Goal: Navigation & Orientation: Find specific page/section

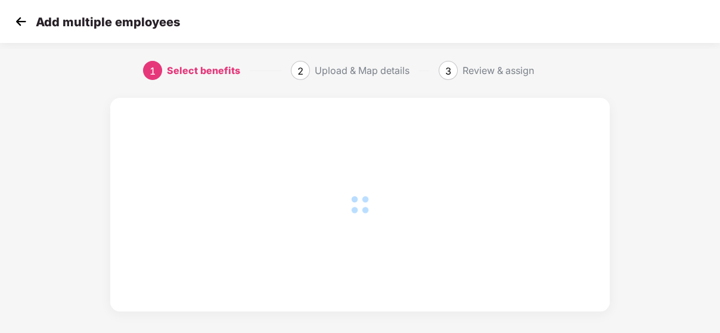
scroll to position [0, 1]
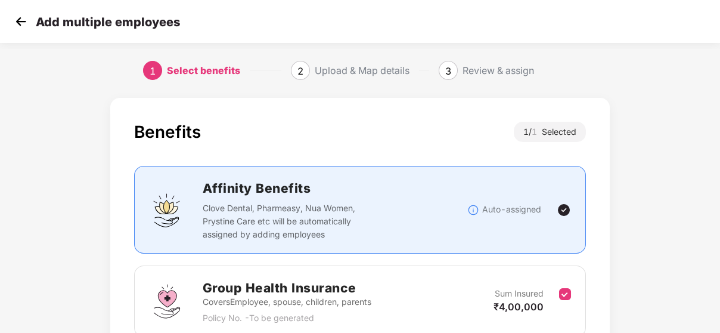
click at [27, 24] on img at bounding box center [21, 22] width 18 height 18
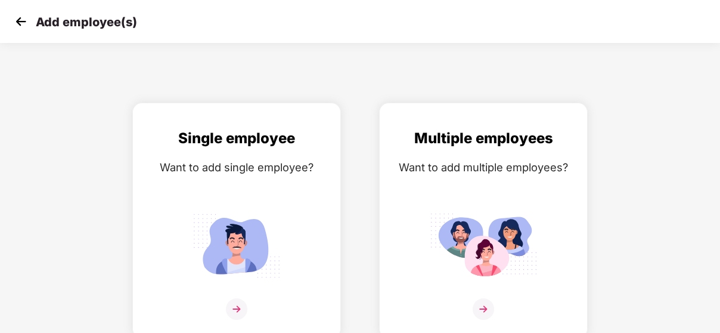
click at [17, 21] on img at bounding box center [21, 22] width 18 height 18
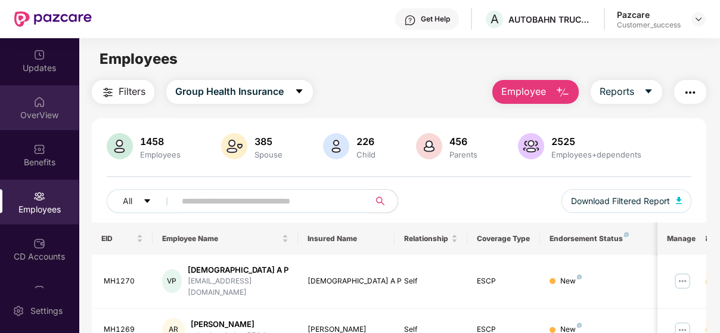
click at [47, 106] on div "OverView" at bounding box center [39, 107] width 79 height 45
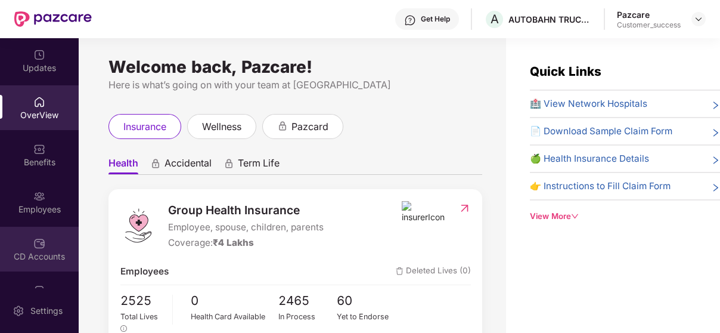
click at [21, 236] on div "CD Accounts" at bounding box center [39, 249] width 79 height 45
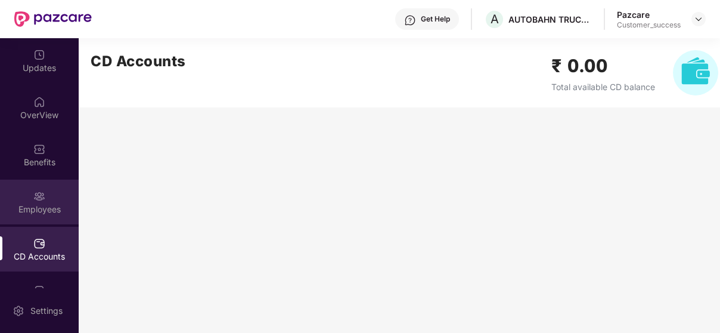
drag, startPoint x: 66, startPoint y: 214, endPoint x: 26, endPoint y: 200, distance: 43.0
click at [26, 200] on div "Employees" at bounding box center [39, 201] width 79 height 45
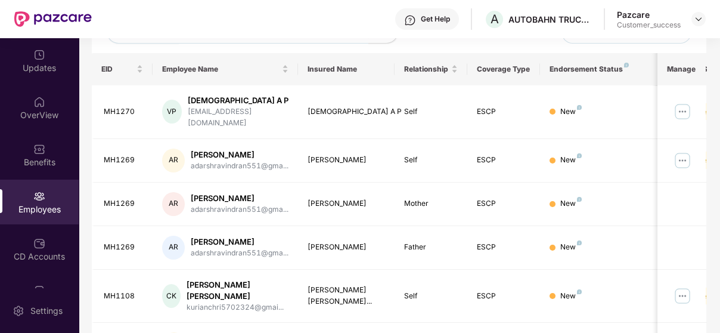
scroll to position [174, 0]
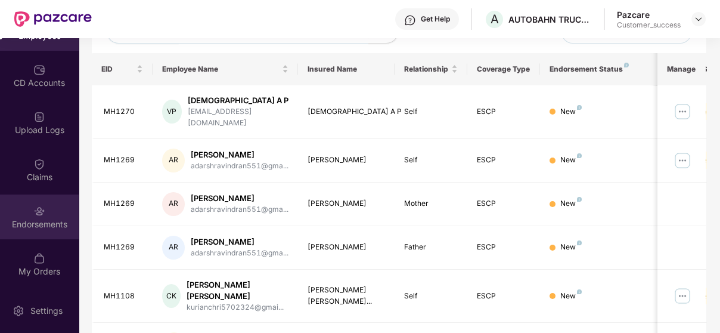
click at [36, 204] on div at bounding box center [39, 210] width 12 height 12
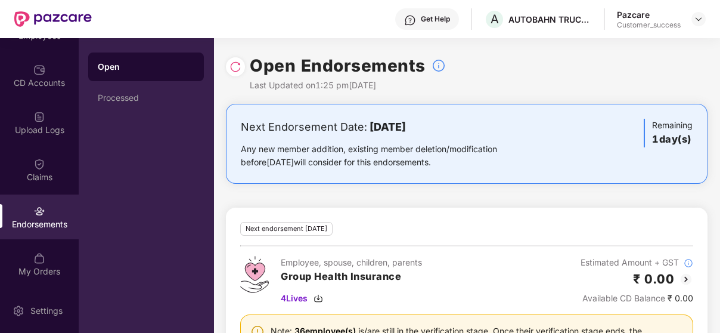
scroll to position [65, 0]
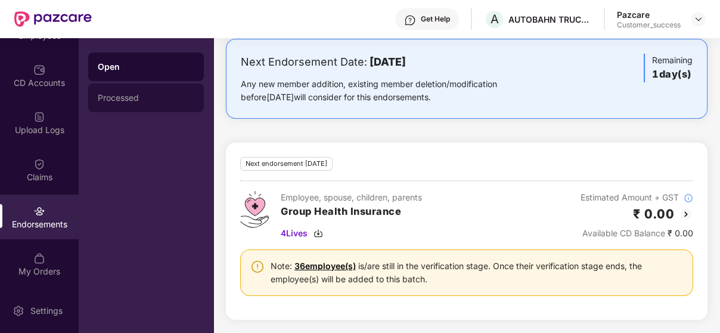
click at [125, 88] on div "Processed" at bounding box center [146, 97] width 116 height 29
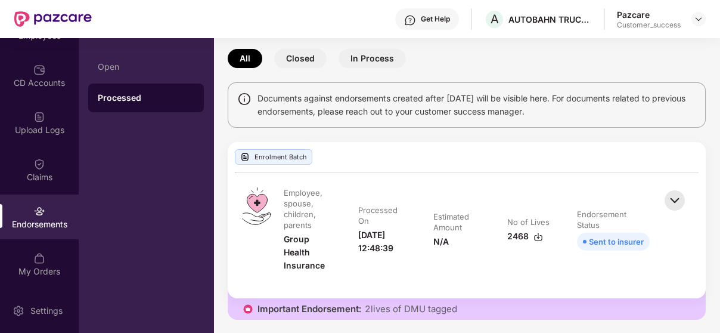
scroll to position [51, 0]
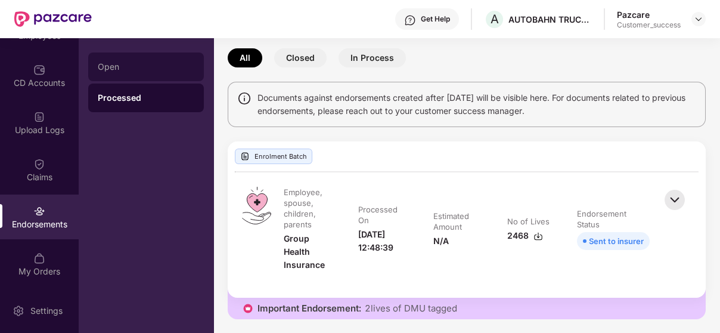
click at [157, 65] on div "Open" at bounding box center [146, 67] width 97 height 10
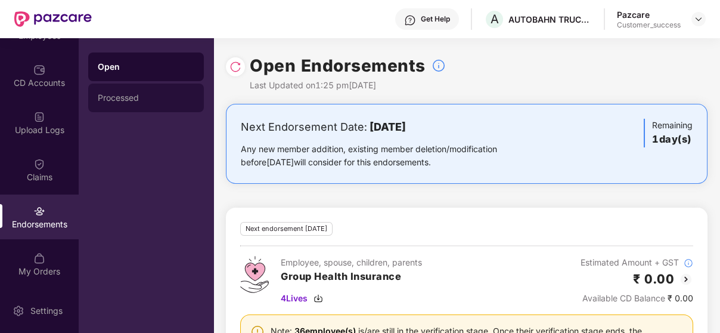
click at [153, 97] on div "Processed" at bounding box center [146, 98] width 97 height 10
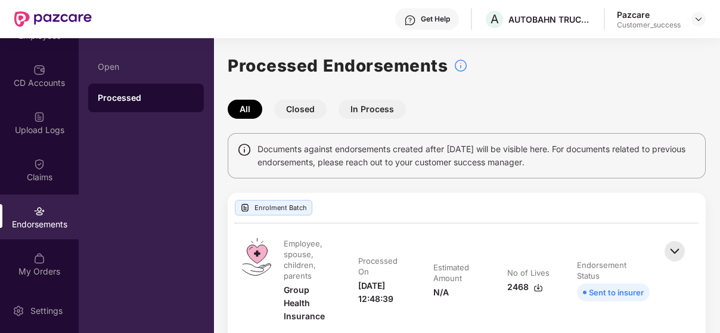
click at [295, 106] on button "Closed" at bounding box center [300, 109] width 52 height 19
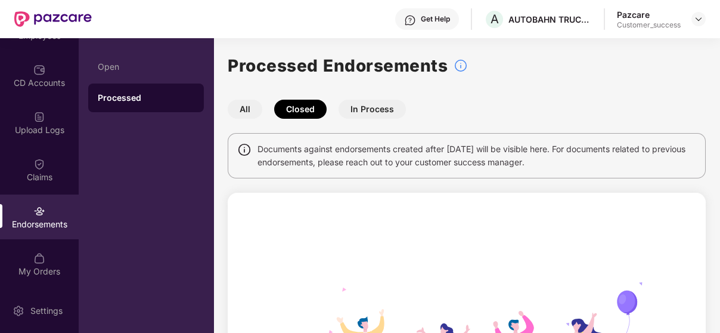
click at [372, 113] on button "In Process" at bounding box center [372, 109] width 67 height 19
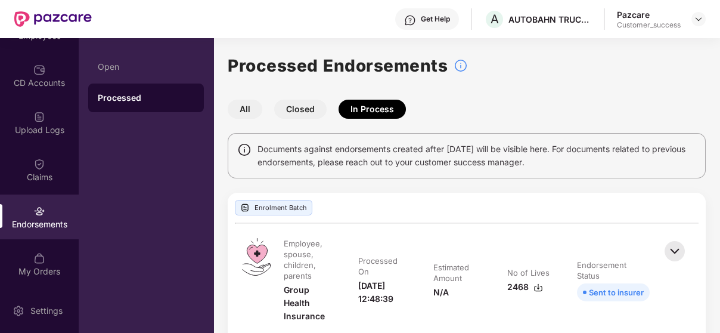
scroll to position [51, 0]
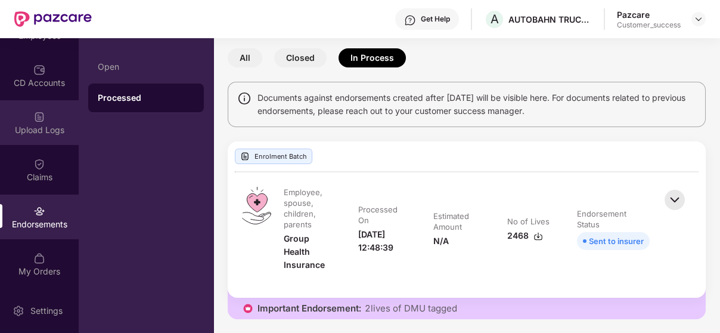
click at [50, 102] on div "Upload Logs" at bounding box center [39, 122] width 79 height 45
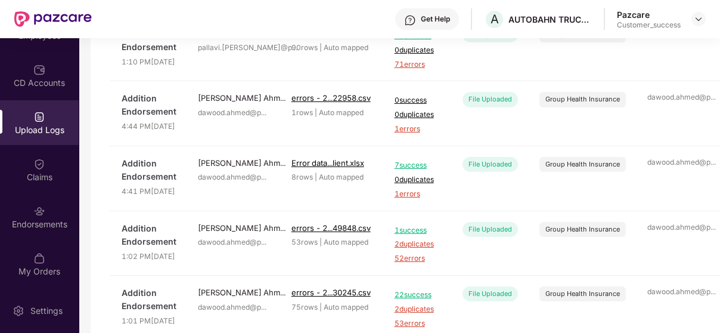
scroll to position [215, 0]
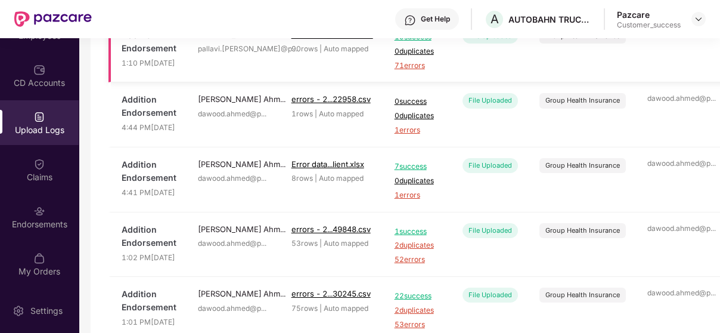
click at [412, 72] on span "71 errors" at bounding box center [418, 65] width 47 height 11
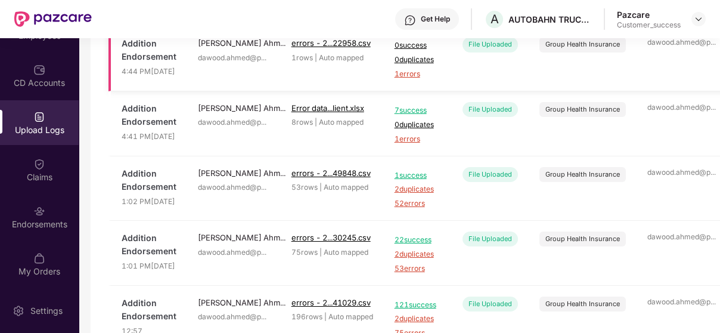
scroll to position [278, 0]
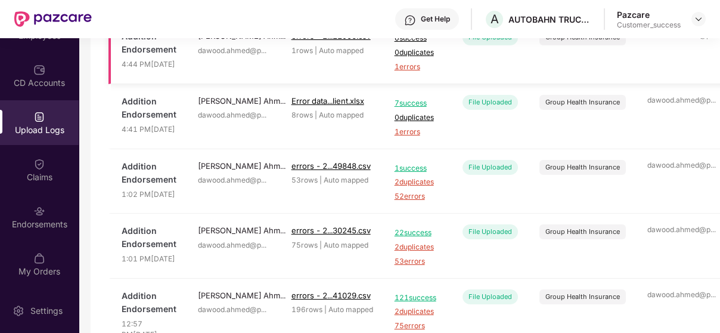
click at [406, 73] on span "1 errors" at bounding box center [418, 66] width 47 height 11
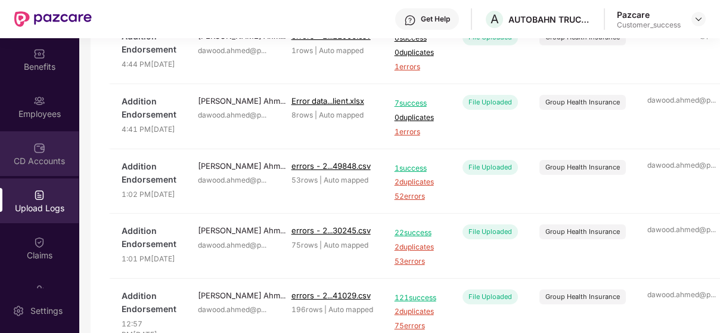
scroll to position [94, 0]
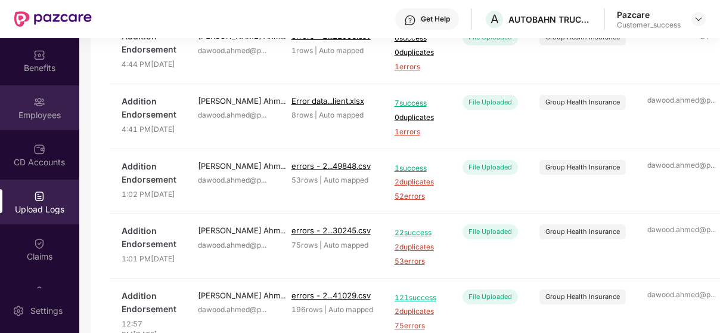
click at [34, 102] on img at bounding box center [39, 102] width 12 height 12
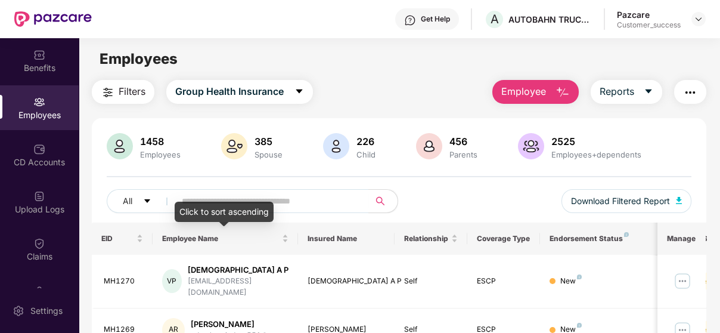
click at [181, 209] on div "Click to sort ascending" at bounding box center [224, 212] width 99 height 20
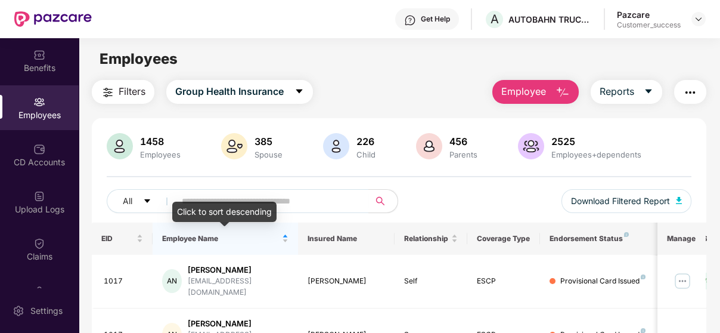
click at [208, 209] on div "Click to sort descending" at bounding box center [224, 212] width 104 height 20
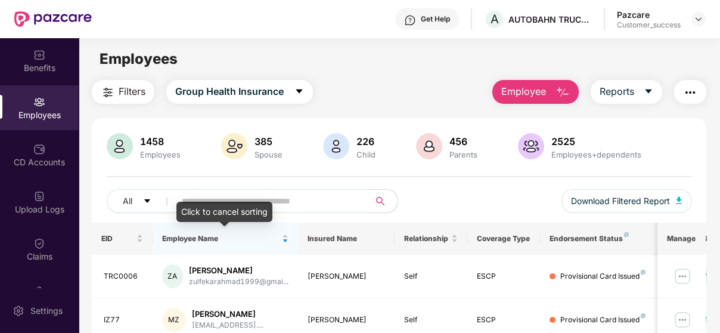
click at [267, 203] on div "Click to cancel sorting" at bounding box center [225, 212] width 96 height 20
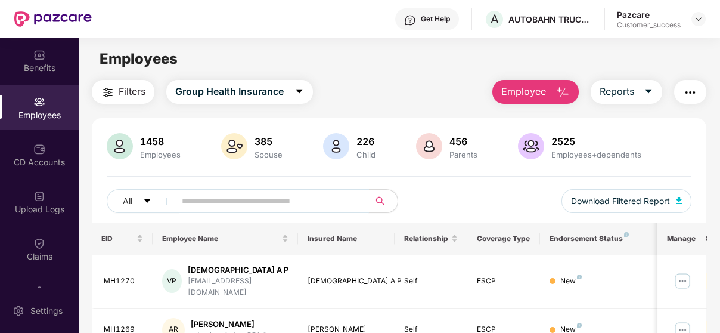
click at [287, 200] on input "text" at bounding box center [267, 201] width 171 height 18
paste input "****"
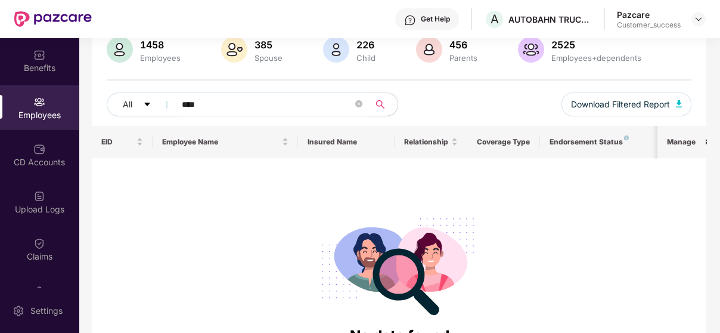
scroll to position [163, 0]
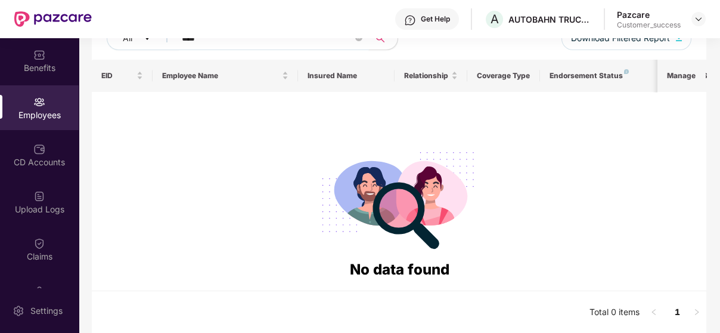
type input "****"
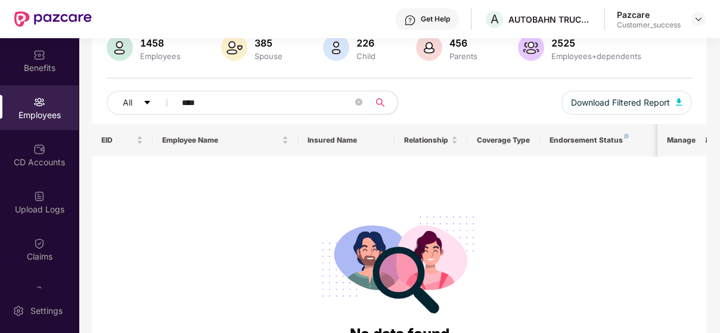
scroll to position [97, 0]
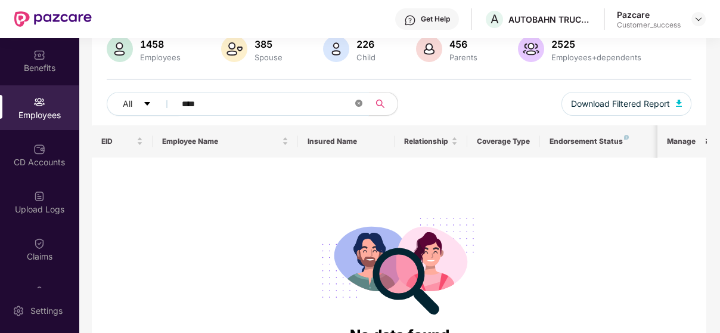
click at [361, 100] on icon "close-circle" at bounding box center [358, 103] width 7 height 7
paste input "**********"
type input "**********"
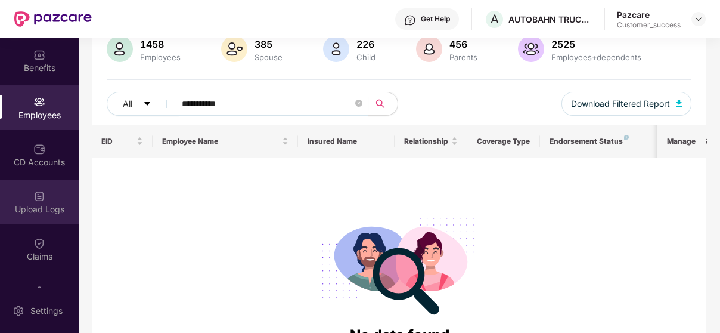
click at [14, 207] on div "Upload Logs" at bounding box center [39, 209] width 79 height 12
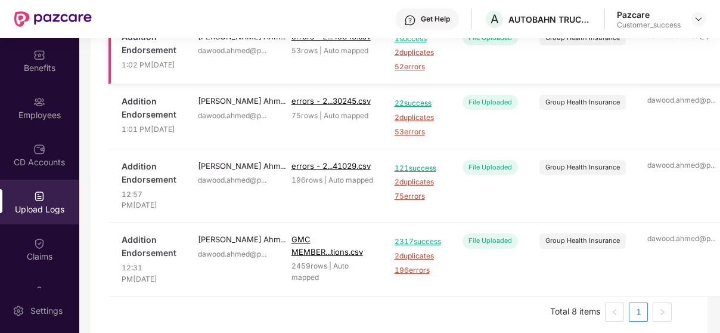
scroll to position [403, 0]
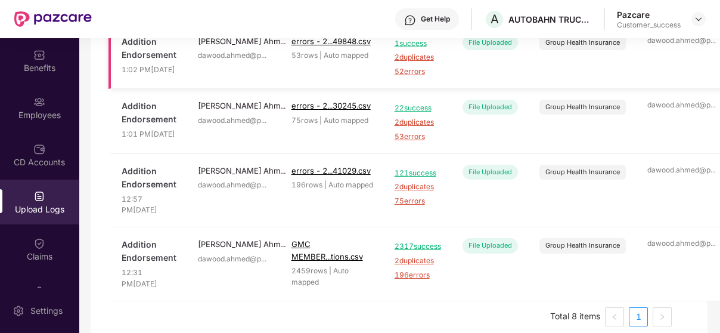
click at [410, 78] on span "52 errors" at bounding box center [418, 71] width 47 height 11
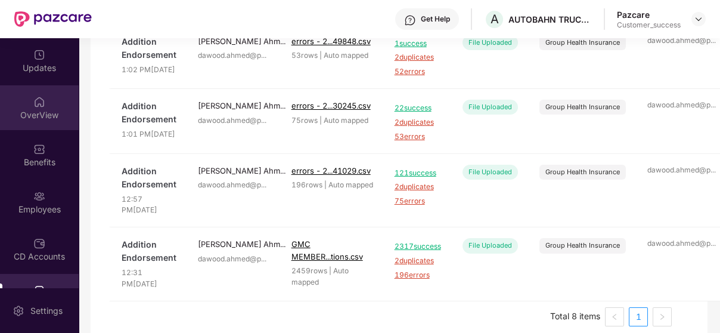
click at [35, 105] on img at bounding box center [39, 102] width 12 height 12
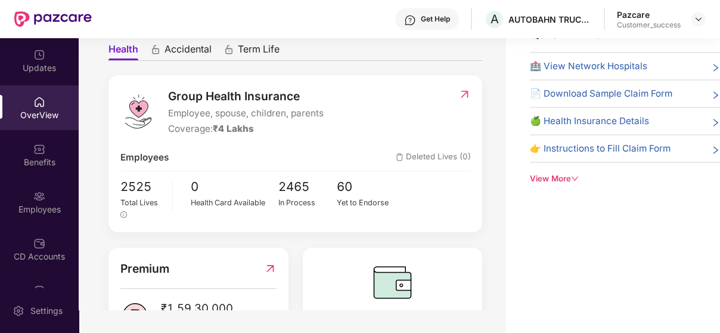
scroll to position [149, 0]
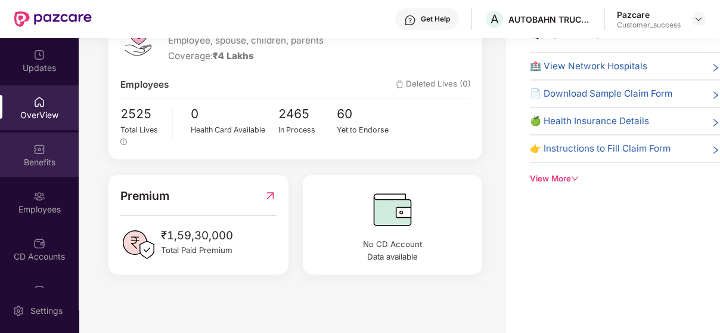
click at [21, 139] on div "Benefits" at bounding box center [39, 154] width 79 height 45
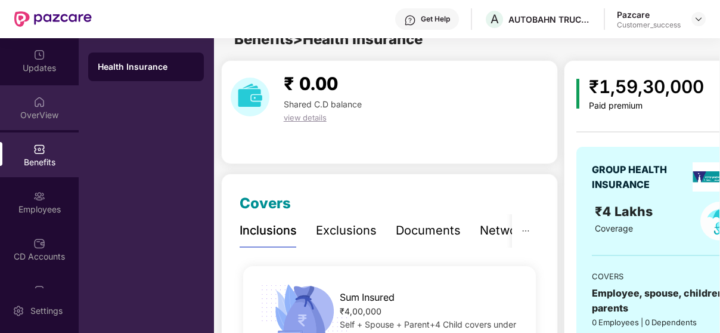
scroll to position [38, 0]
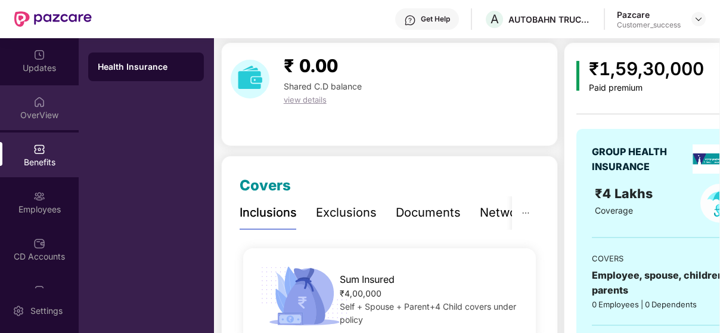
click at [54, 97] on div "OverView" at bounding box center [39, 107] width 79 height 45
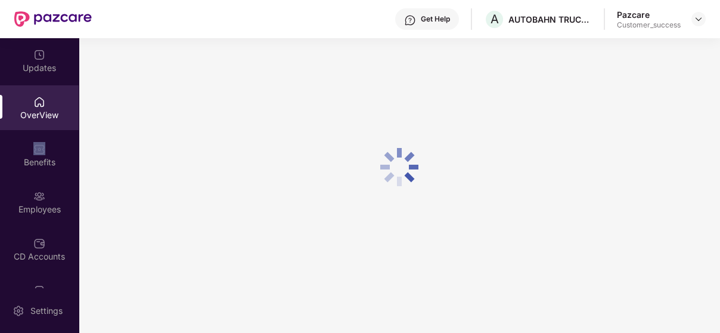
click at [54, 97] on div "OverView" at bounding box center [39, 107] width 79 height 45
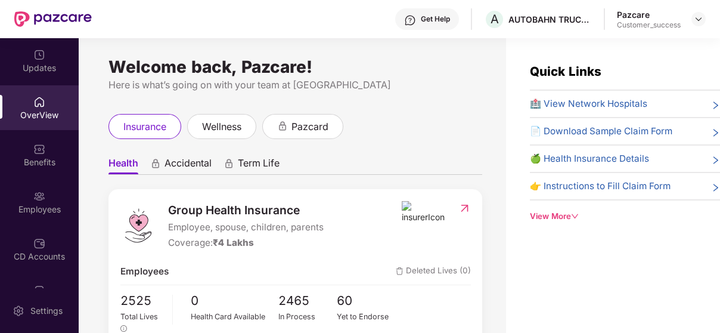
drag, startPoint x: 9, startPoint y: 7, endPoint x: 30, endPoint y: -44, distance: 55.6
click at [30, 0] on html "Get Help A AUTOBAHN TRUCKING Pazcare Customer_success Updates OverView Benefits…" at bounding box center [360, 166] width 720 height 333
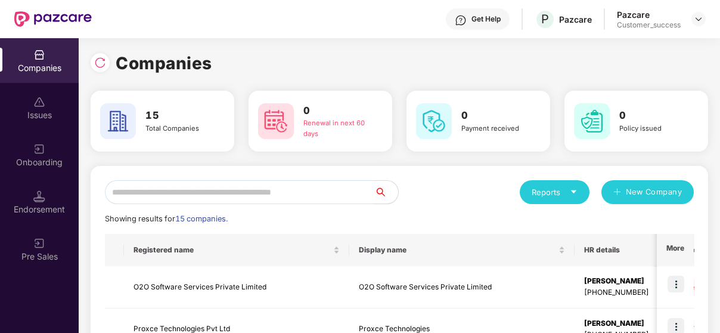
click at [163, 191] on input "text" at bounding box center [240, 192] width 270 height 24
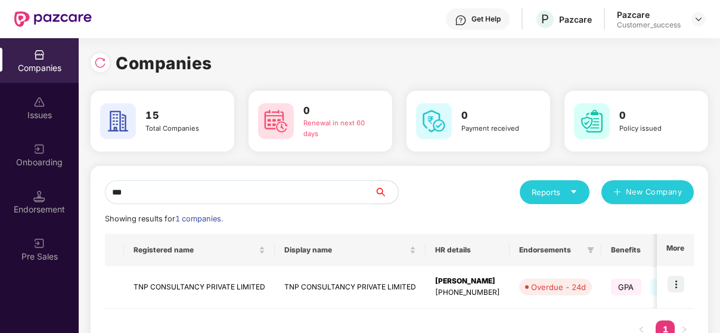
scroll to position [41, 0]
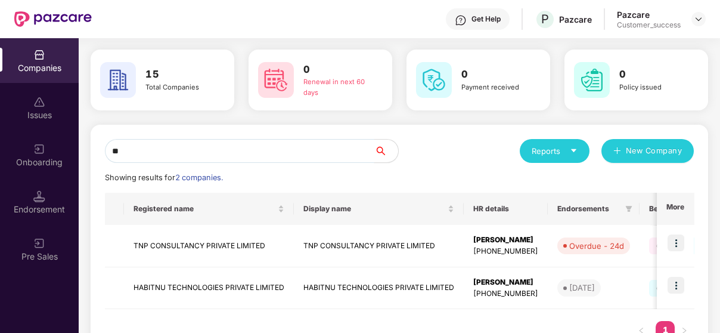
type input "*"
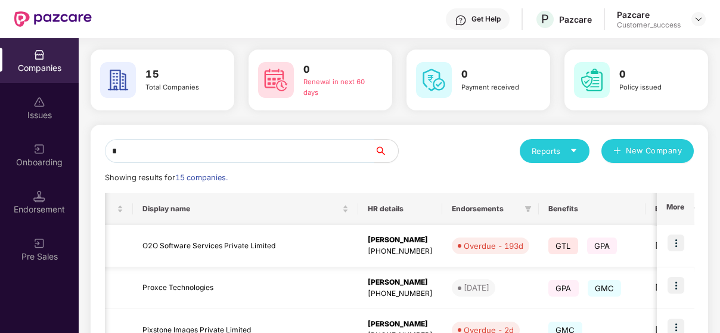
scroll to position [0, 225]
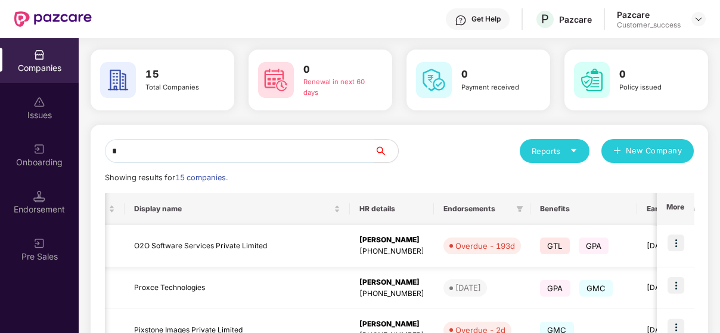
type input "*"
click at [680, 248] on img at bounding box center [676, 242] width 17 height 17
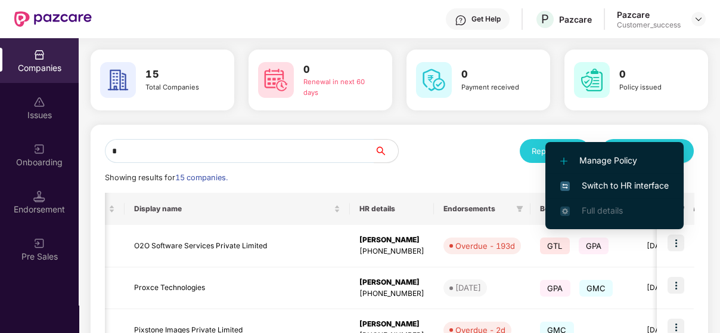
click at [643, 181] on span "Switch to HR interface" at bounding box center [615, 185] width 109 height 13
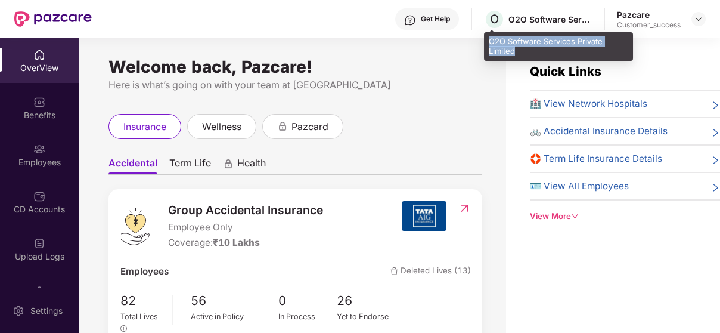
drag, startPoint x: 532, startPoint y: 48, endPoint x: 490, endPoint y: 43, distance: 42.1
click at [490, 43] on div "O2O Software Services Private Limited" at bounding box center [558, 46] width 149 height 28
copy div "O2O Software Services Private Limited"
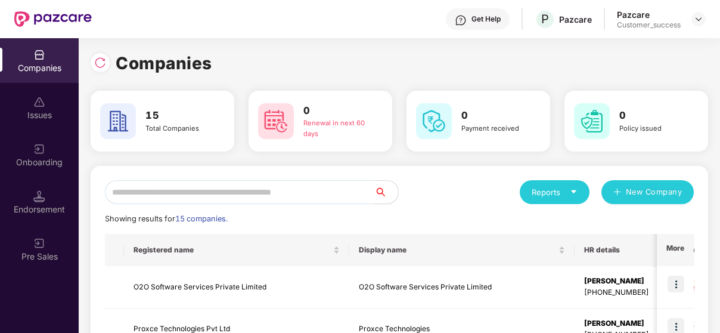
click at [151, 194] on input "text" at bounding box center [240, 192] width 270 height 24
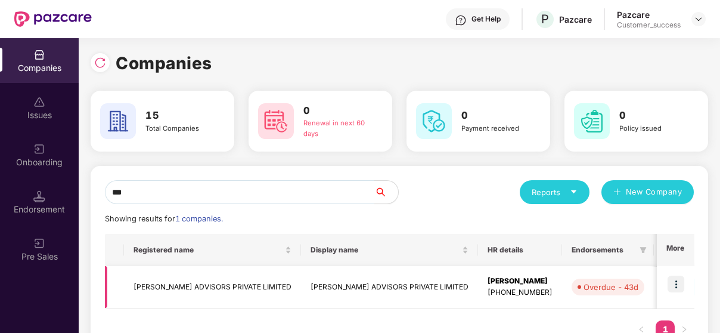
type input "***"
click at [678, 283] on img at bounding box center [676, 284] width 17 height 17
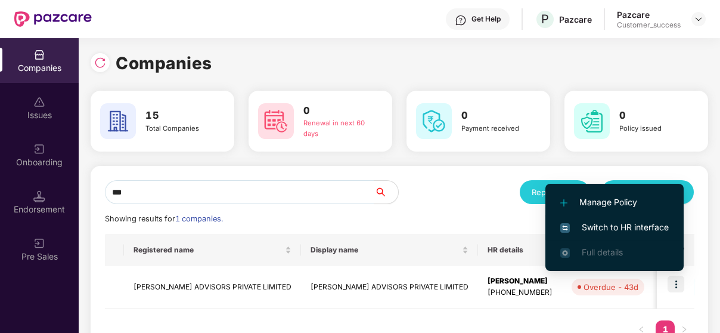
click at [630, 222] on span "Switch to HR interface" at bounding box center [615, 227] width 109 height 13
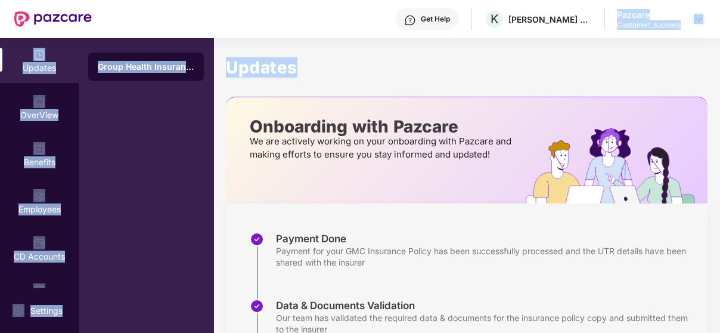
drag, startPoint x: 587, startPoint y: 21, endPoint x: 567, endPoint y: 19, distance: 20.4
click at [575, 25] on div "K [PERSON_NAME] ADVISORS PRIVATE LIMITED" at bounding box center [538, 19] width 108 height 21
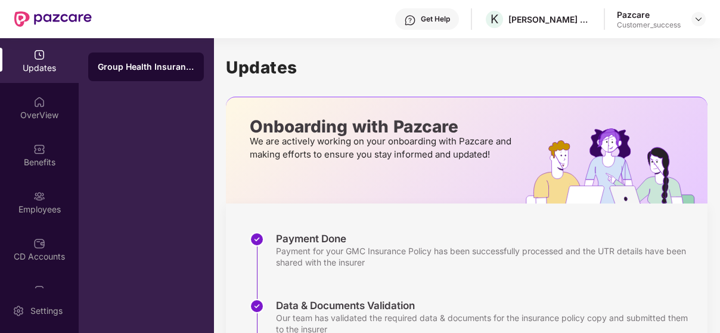
click at [478, 58] on h1 "Updates" at bounding box center [467, 67] width 482 height 20
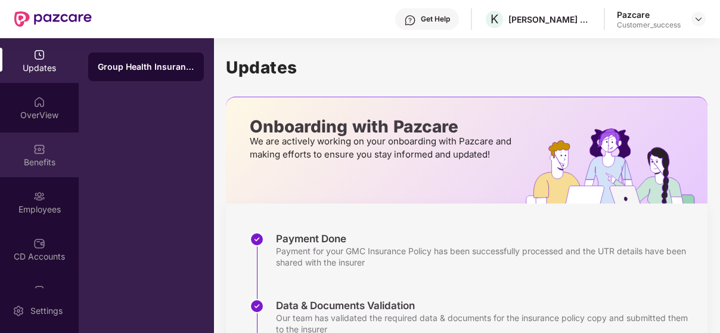
click at [29, 175] on div "Benefits" at bounding box center [39, 154] width 79 height 45
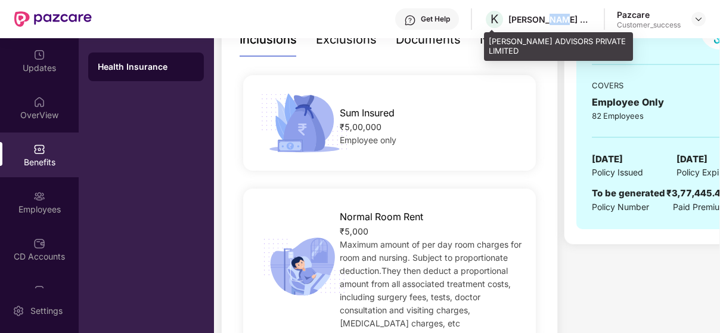
drag, startPoint x: 562, startPoint y: 17, endPoint x: 547, endPoint y: 16, distance: 15.6
click at [547, 16] on div "[PERSON_NAME] ADVISORS PRIVATE LIMITED" at bounding box center [550, 19] width 83 height 11
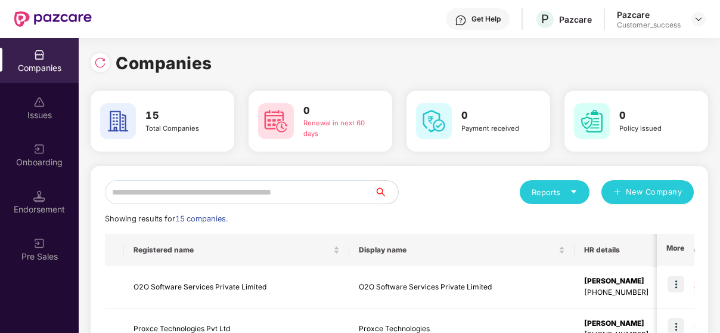
click at [142, 191] on input "text" at bounding box center [240, 192] width 270 height 24
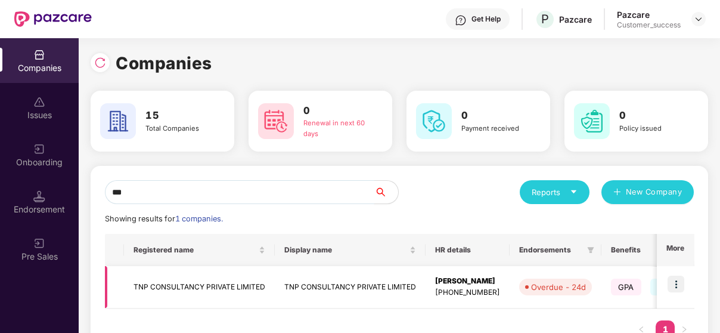
type input "***"
click at [679, 287] on img at bounding box center [676, 284] width 17 height 17
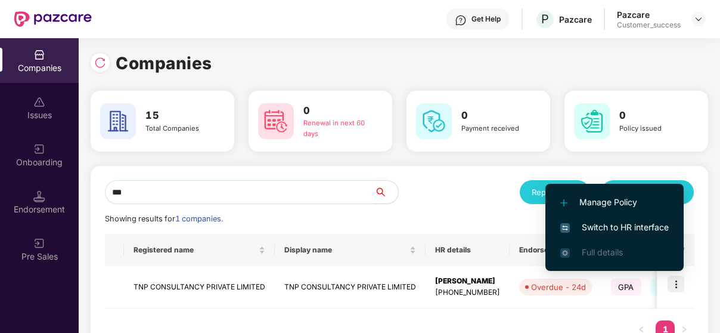
click at [634, 224] on span "Switch to HR interface" at bounding box center [615, 227] width 109 height 13
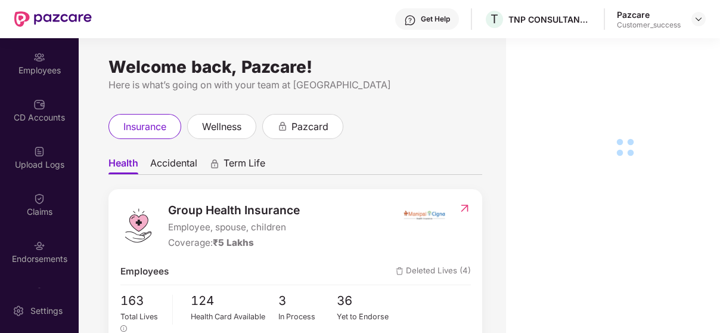
scroll to position [99, 0]
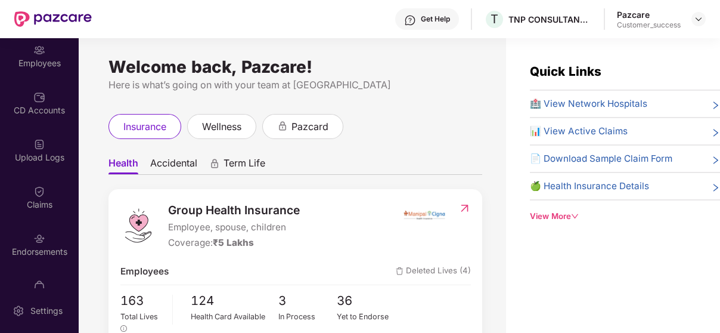
click at [32, 243] on div "Endorsements" at bounding box center [39, 244] width 79 height 45
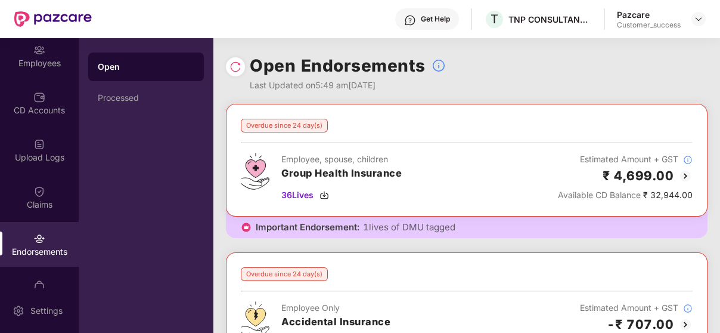
scroll to position [16, 0]
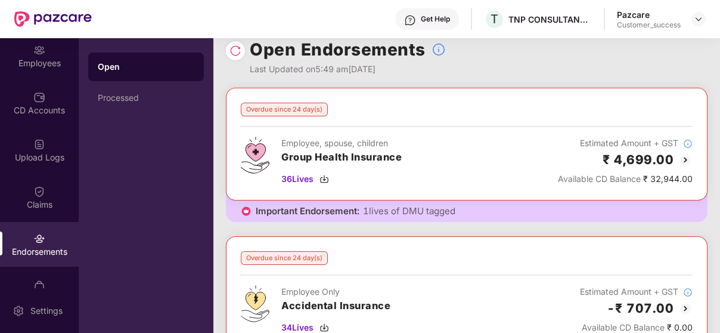
click at [688, 160] on img at bounding box center [686, 160] width 14 height 14
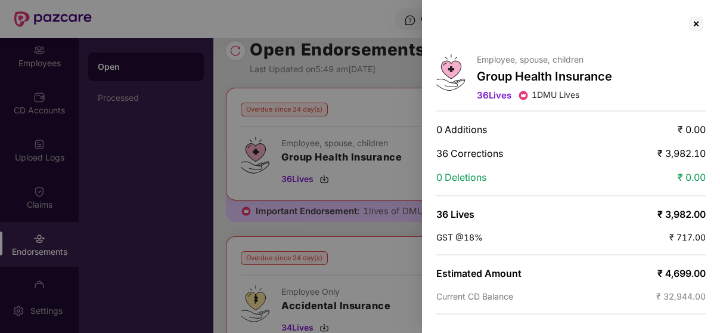
scroll to position [69, 0]
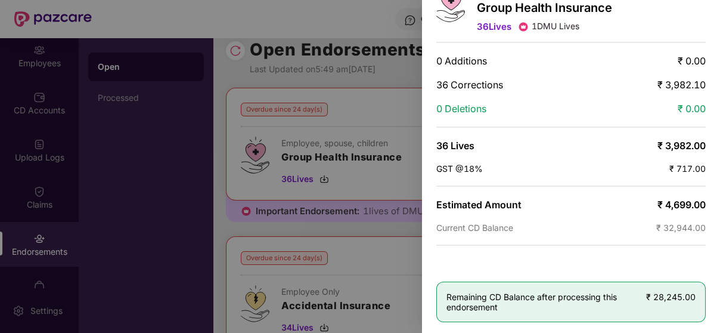
click at [401, 64] on div at bounding box center [360, 166] width 720 height 333
click at [376, 132] on div at bounding box center [360, 166] width 720 height 333
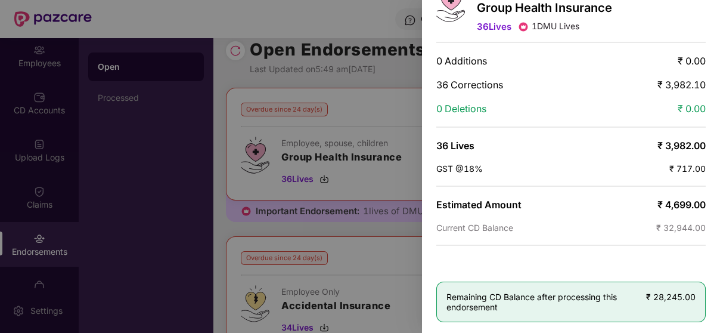
click at [312, 262] on div at bounding box center [360, 166] width 720 height 333
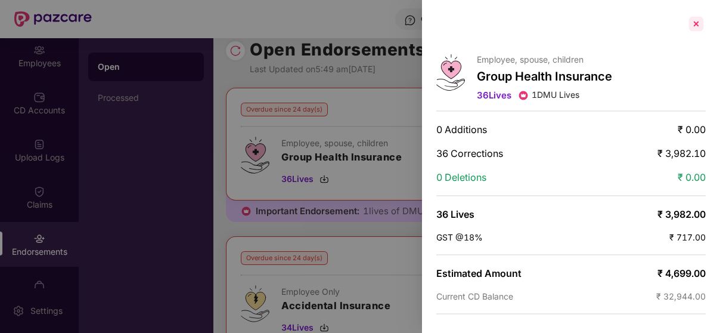
click at [694, 18] on div at bounding box center [696, 23] width 19 height 19
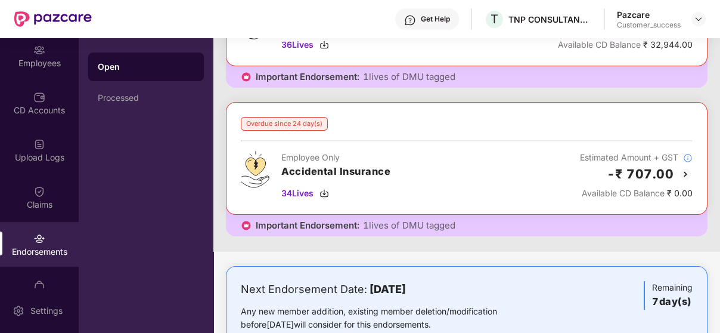
scroll to position [160, 0]
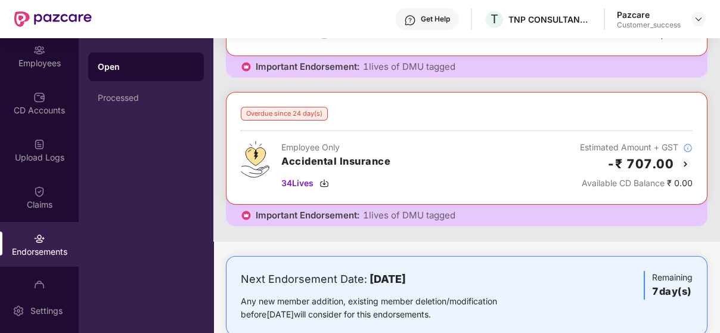
click at [686, 164] on img at bounding box center [686, 164] width 14 height 14
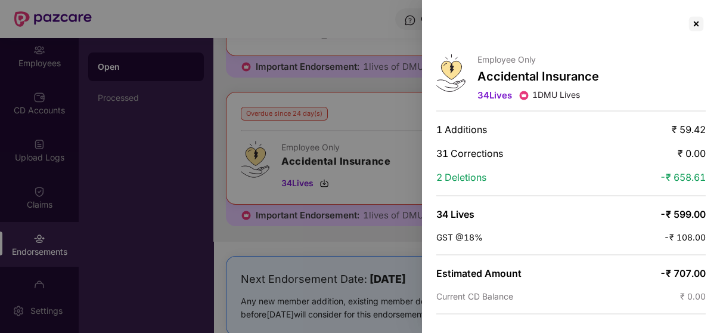
scroll to position [69, 0]
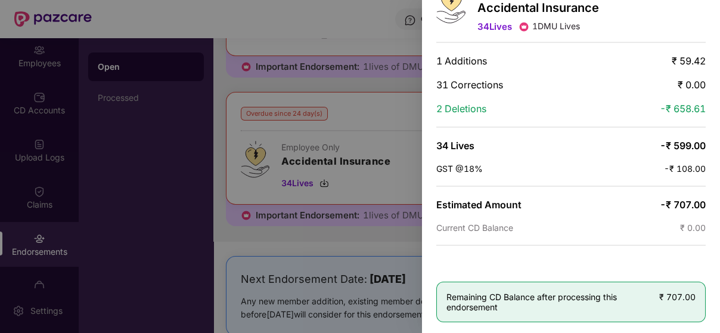
click at [329, 123] on div at bounding box center [360, 166] width 720 height 333
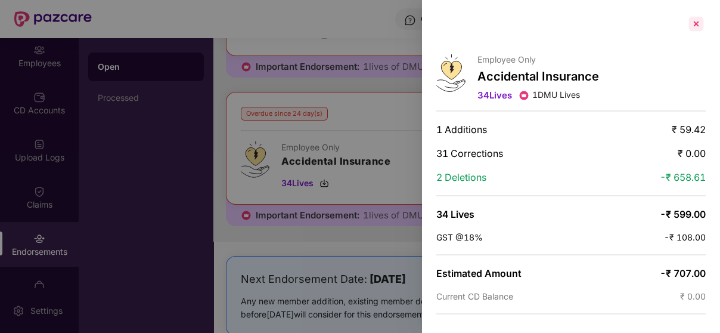
click at [694, 29] on div at bounding box center [696, 23] width 19 height 19
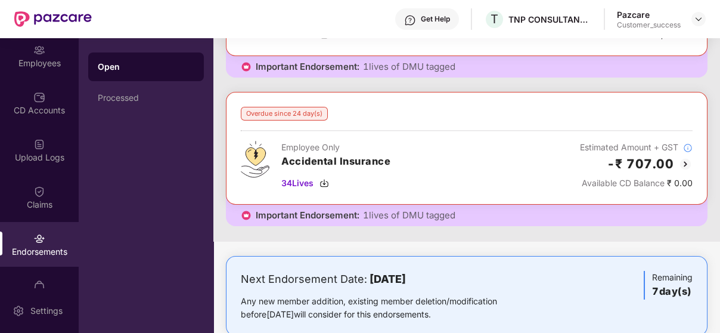
scroll to position [185, 0]
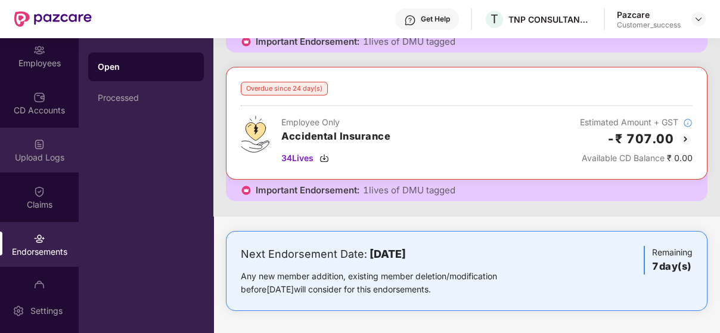
click at [27, 153] on div "Upload Logs" at bounding box center [39, 157] width 79 height 12
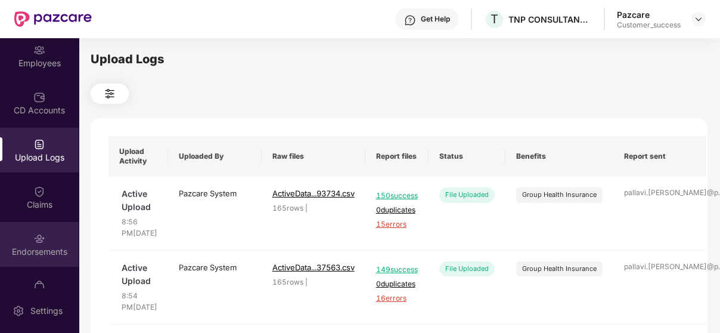
click at [43, 253] on div "Endorsements" at bounding box center [39, 252] width 79 height 12
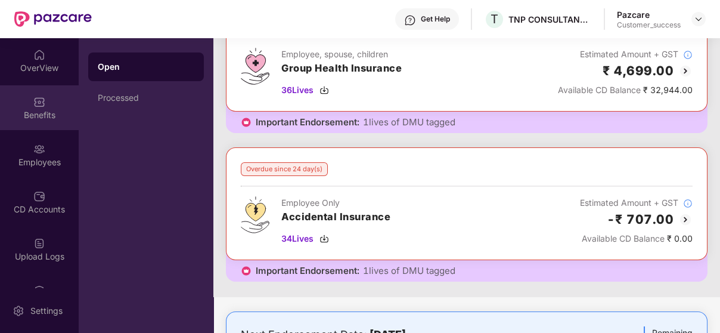
click at [39, 99] on img at bounding box center [39, 102] width 12 height 12
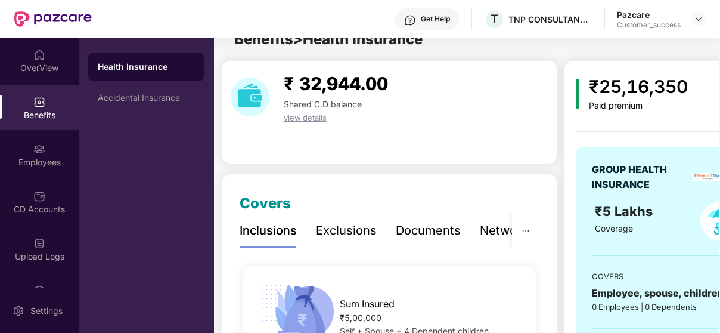
scroll to position [105, 0]
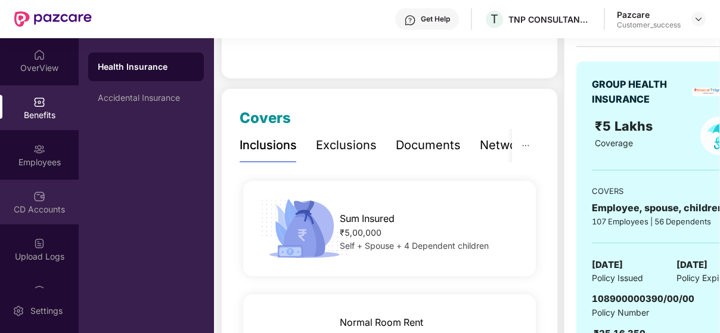
click at [21, 209] on div "CD Accounts" at bounding box center [39, 209] width 79 height 12
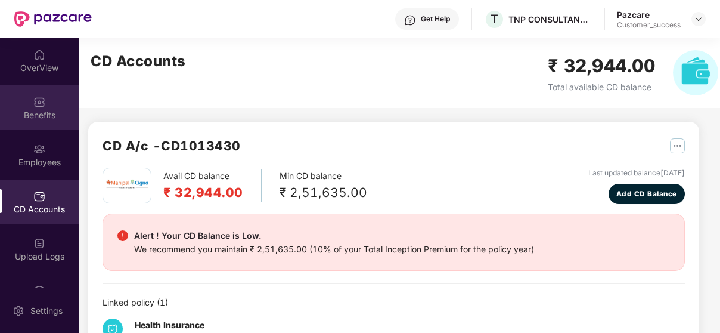
click at [33, 100] on img at bounding box center [39, 102] width 12 height 12
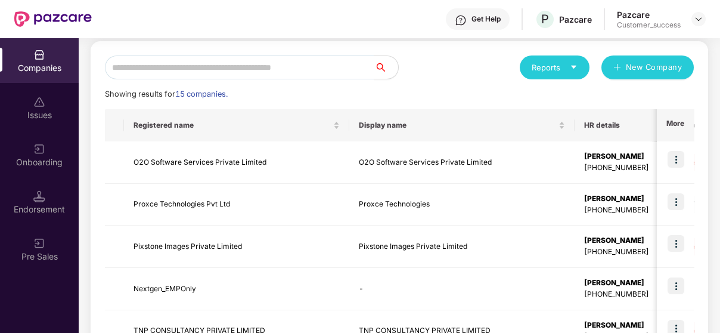
scroll to position [119, 0]
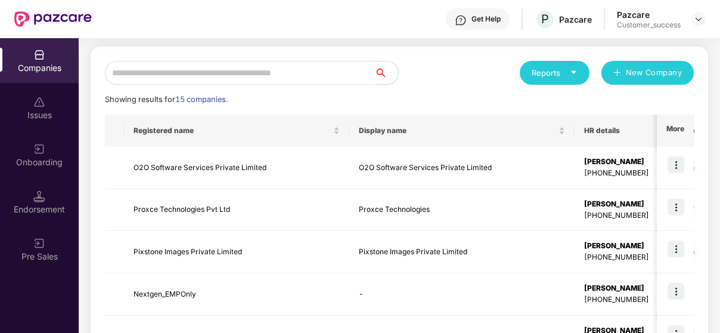
click at [147, 73] on input "text" at bounding box center [240, 73] width 270 height 24
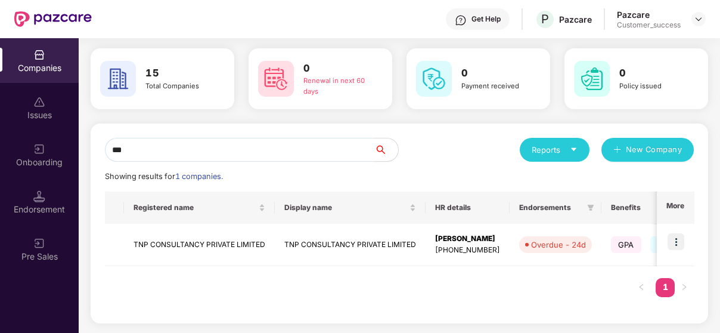
scroll to position [41, 0]
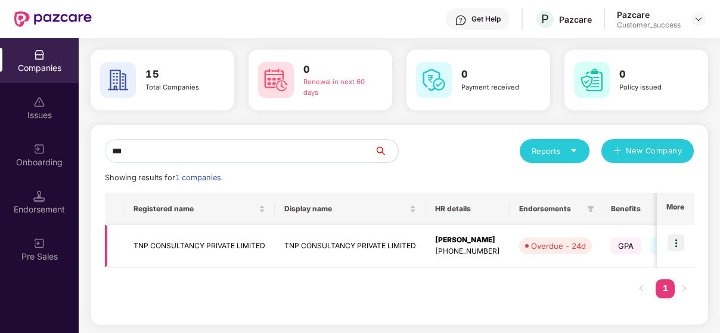
type input "***"
click at [146, 247] on td "TNP CONSULTANCY PRIVATE LIMITED" at bounding box center [199, 246] width 151 height 42
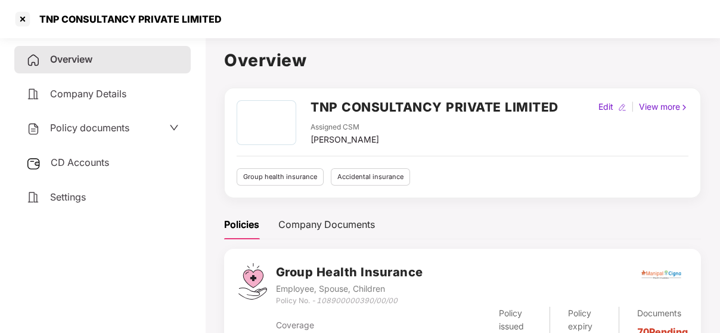
click at [88, 125] on span "Policy documents" at bounding box center [89, 128] width 79 height 12
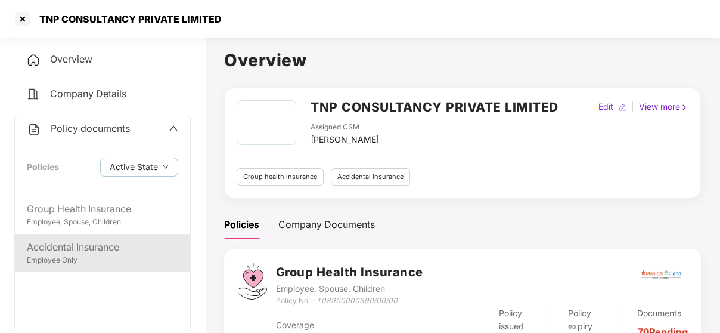
click at [54, 258] on div "Employee Only" at bounding box center [102, 260] width 151 height 11
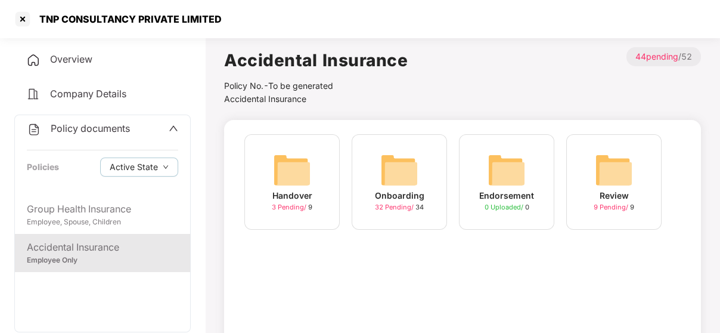
click at [501, 187] on img at bounding box center [507, 170] width 38 height 38
click at [407, 182] on img at bounding box center [399, 170] width 38 height 38
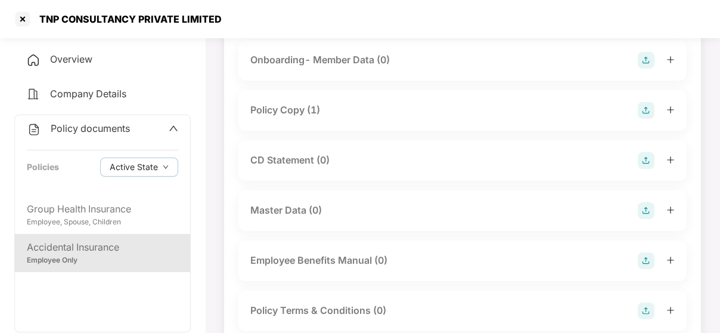
scroll to position [93, 0]
click at [292, 96] on div "Policy Copy (1)" at bounding box center [463, 111] width 448 height 41
click at [289, 109] on div "Policy Copy (1)" at bounding box center [285, 111] width 70 height 15
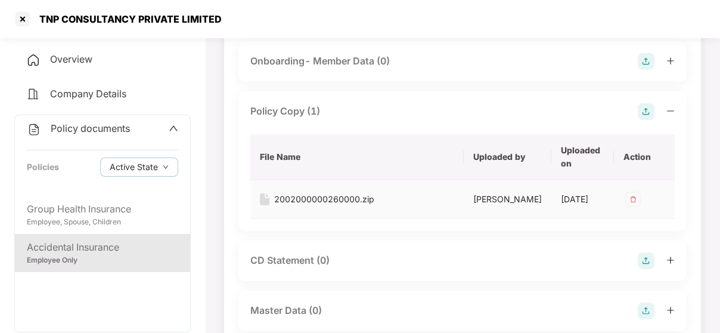
click at [295, 196] on div "2002000000260000.zip" at bounding box center [324, 199] width 100 height 13
click at [24, 17] on div at bounding box center [22, 19] width 19 height 19
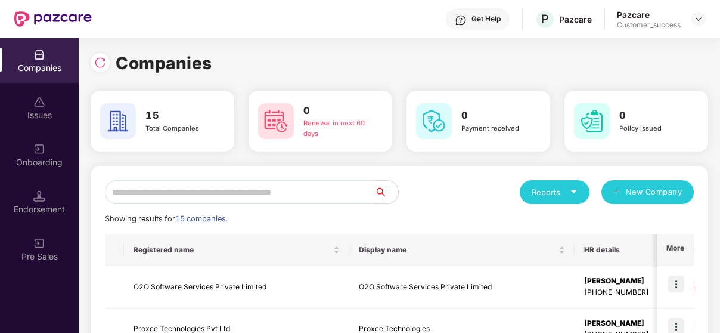
click at [183, 185] on input "text" at bounding box center [240, 192] width 270 height 24
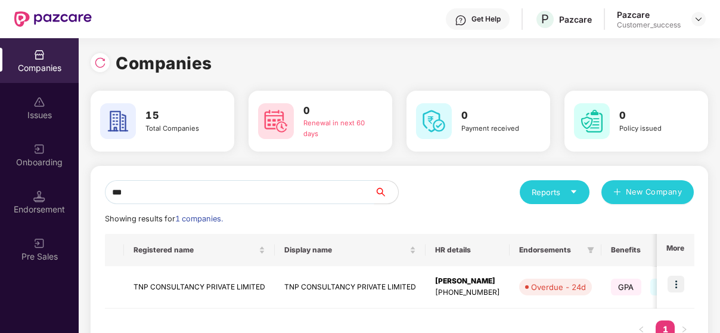
scroll to position [41, 0]
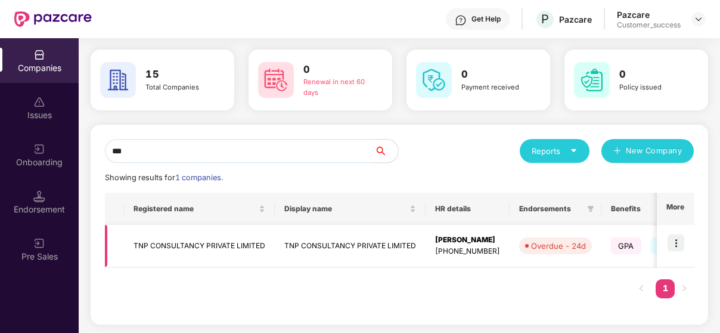
type input "***"
click at [681, 238] on img at bounding box center [676, 242] width 17 height 17
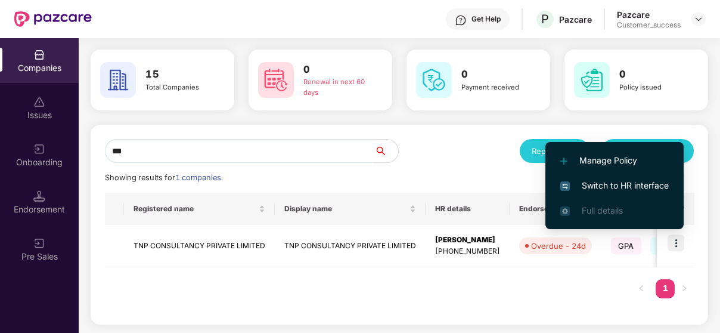
click at [607, 185] on span "Switch to HR interface" at bounding box center [615, 185] width 109 height 13
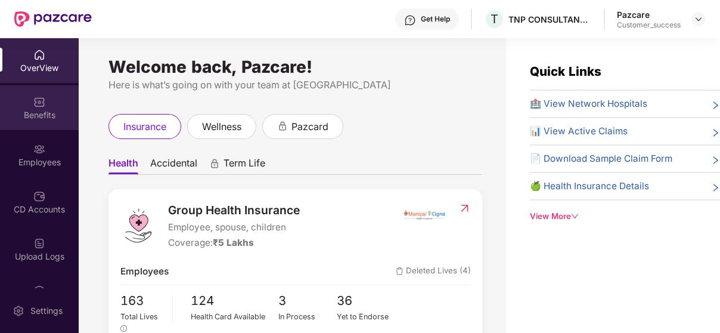
click at [71, 99] on div "Benefits" at bounding box center [39, 107] width 79 height 45
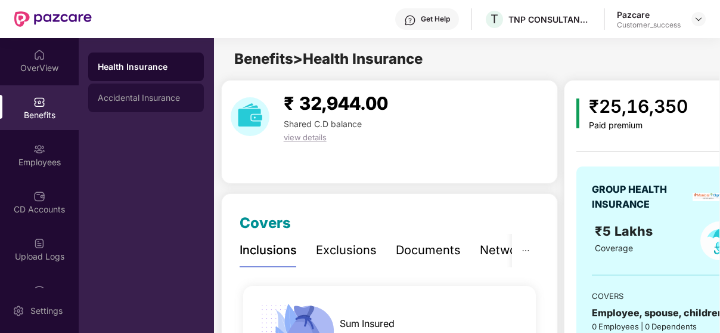
click at [146, 95] on div "Accidental Insurance" at bounding box center [146, 98] width 97 height 10
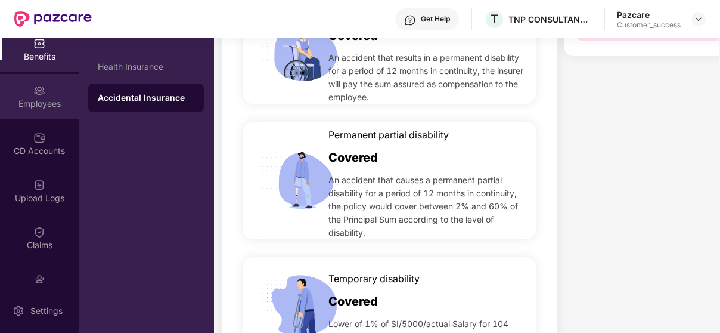
scroll to position [55, 0]
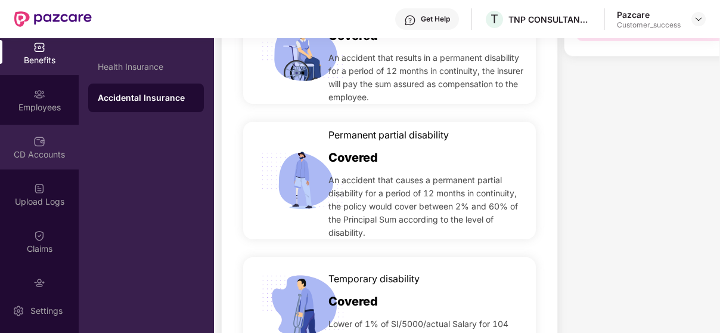
click at [35, 153] on div "CD Accounts" at bounding box center [39, 154] width 79 height 12
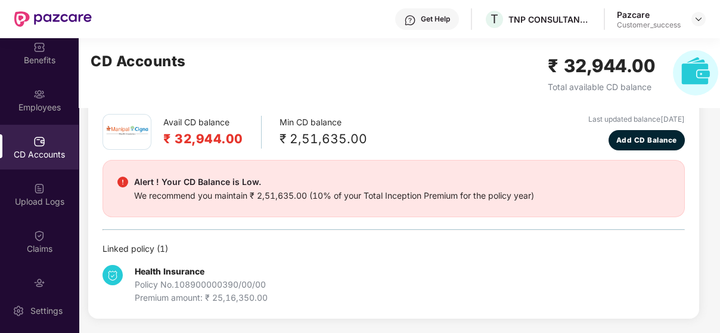
scroll to position [52, 0]
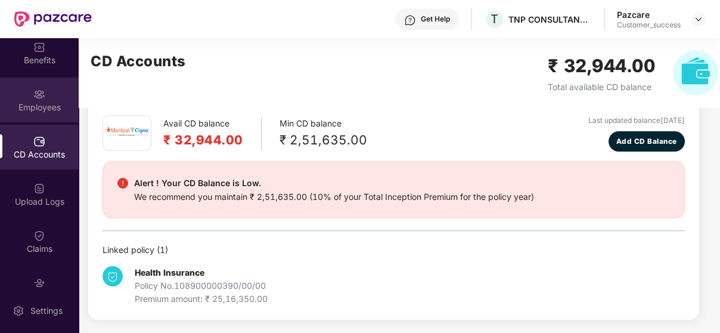
click at [39, 95] on img at bounding box center [39, 94] width 12 height 12
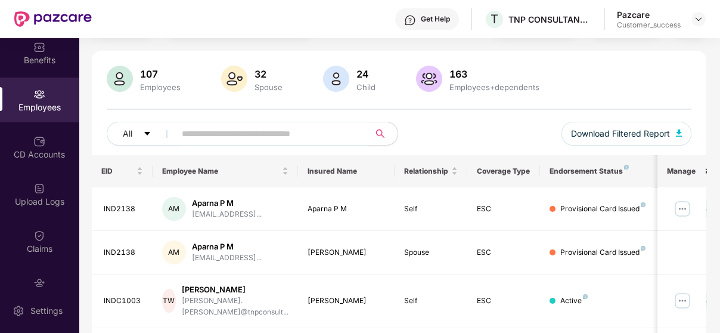
scroll to position [67, 0]
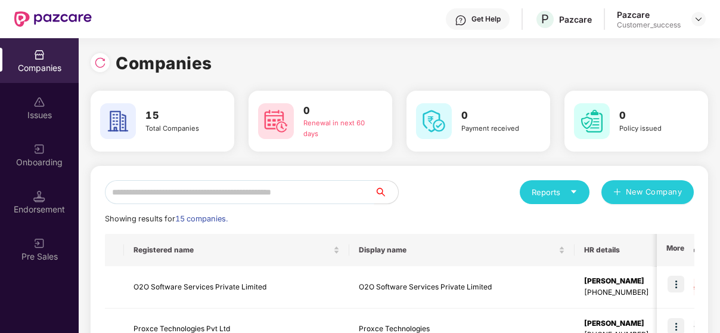
click at [210, 192] on input "text" at bounding box center [240, 192] width 270 height 24
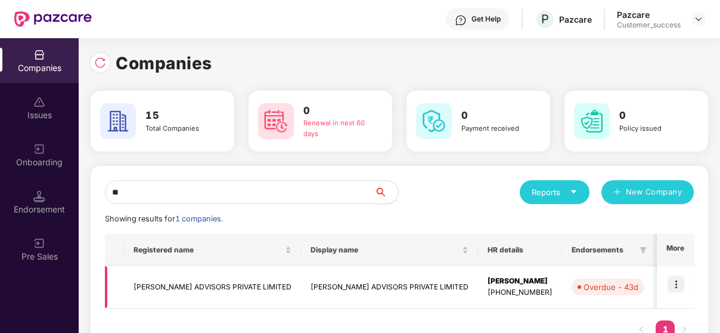
type input "**"
click at [668, 279] on img at bounding box center [676, 284] width 17 height 17
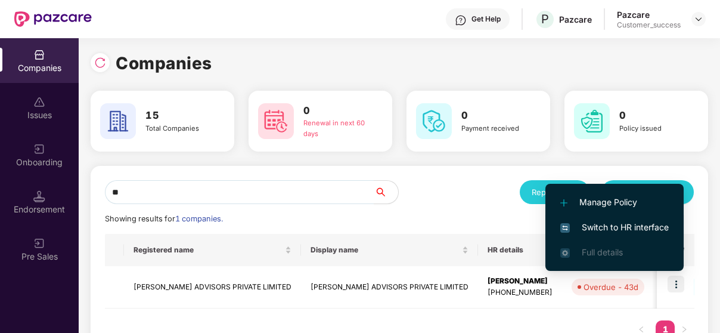
click at [600, 226] on span "Switch to HR interface" at bounding box center [615, 227] width 109 height 13
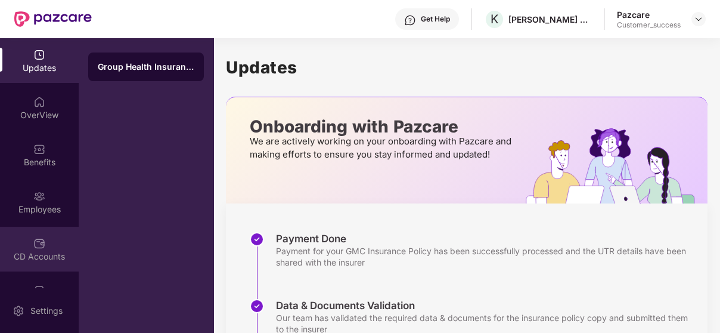
click at [33, 239] on img at bounding box center [39, 243] width 12 height 12
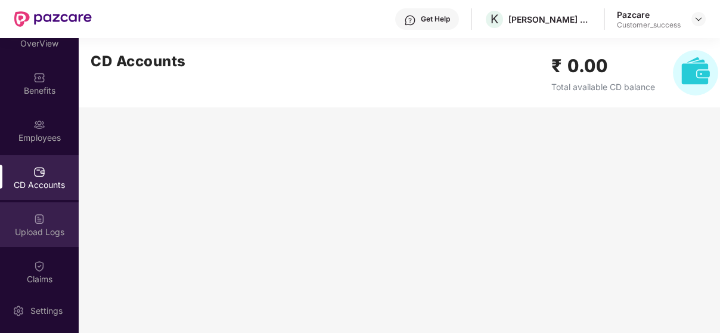
scroll to position [174, 0]
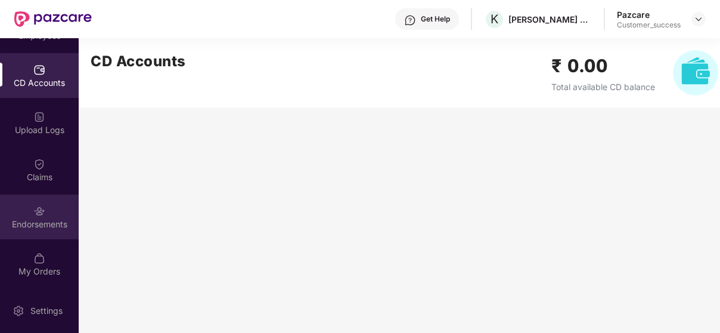
click at [38, 208] on img at bounding box center [39, 211] width 12 height 12
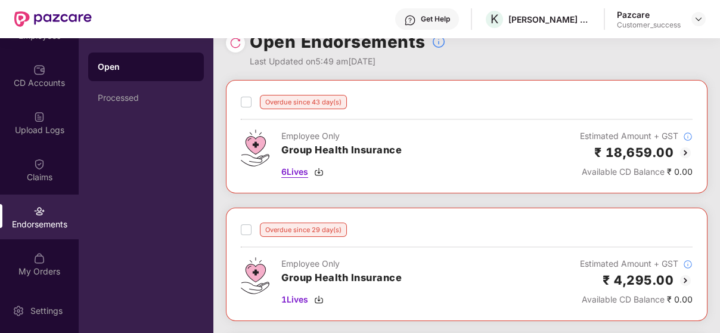
scroll to position [24, 0]
click at [689, 150] on img at bounding box center [686, 152] width 14 height 14
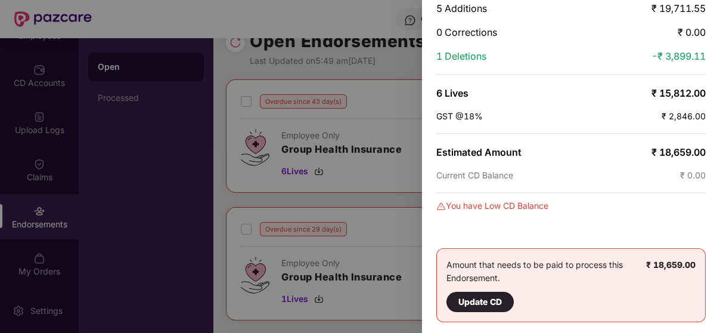
scroll to position [0, 0]
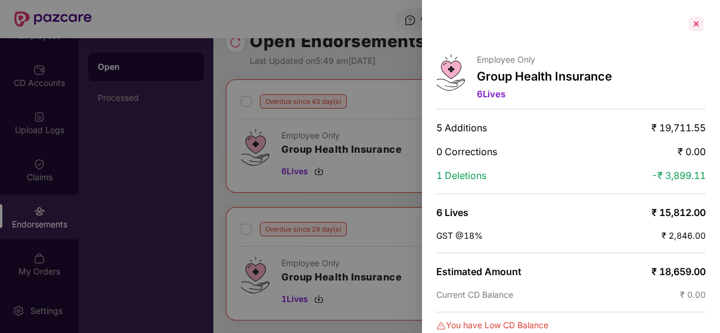
click at [700, 20] on div at bounding box center [696, 23] width 19 height 19
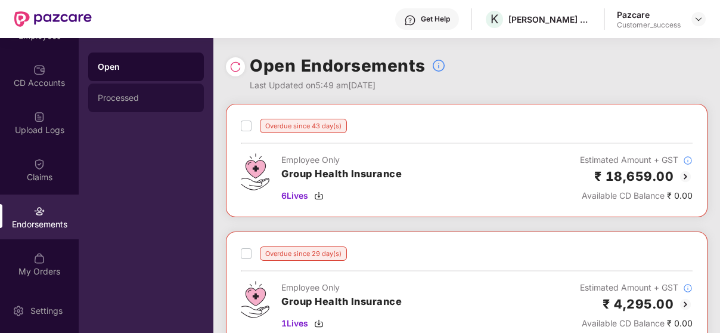
click at [120, 88] on div "Processed" at bounding box center [146, 97] width 116 height 29
